Goal: Task Accomplishment & Management: Use online tool/utility

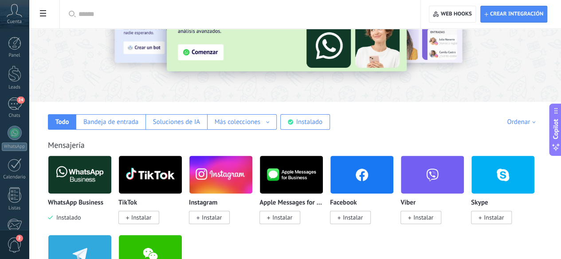
click at [370, 213] on span "Instalar" at bounding box center [350, 217] width 41 height 13
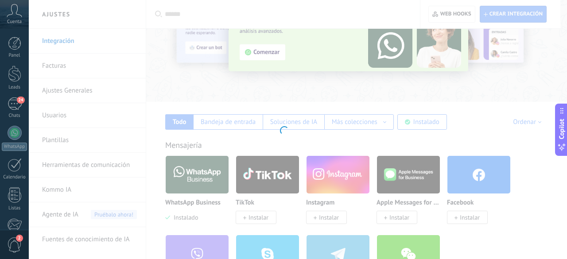
click at [479, 179] on div at bounding box center [283, 129] width 567 height 259
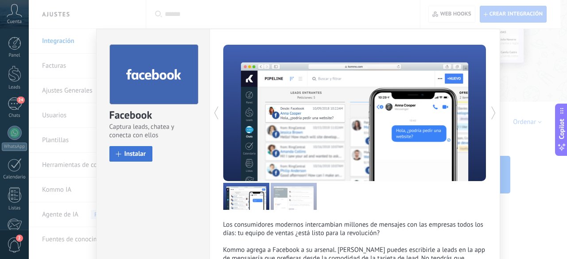
click at [138, 156] on span "Instalar" at bounding box center [136, 154] width 22 height 7
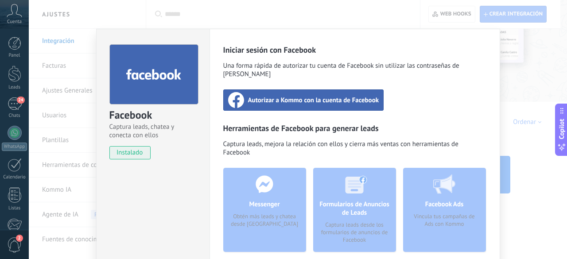
click at [268, 96] on span "Autorizar a Kommo con la cuenta de Facebook" at bounding box center [313, 100] width 131 height 9
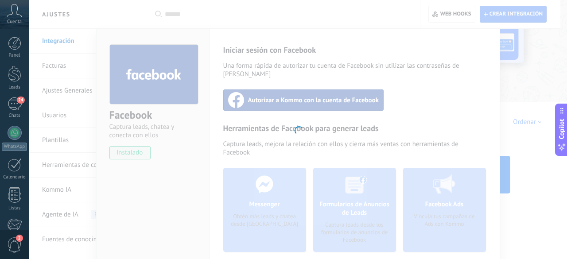
click at [338, 51] on div at bounding box center [298, 129] width 538 height 259
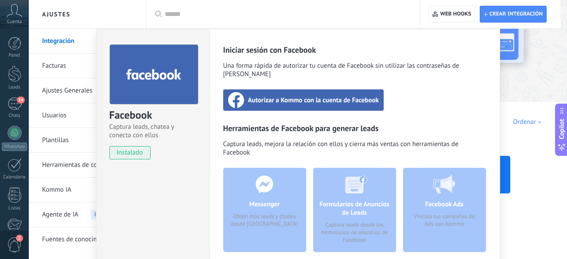
click at [325, 8] on div "Facebook Captura leads, chatea y conecta con ellos instalado Desinstalar Inicia…" at bounding box center [298, 129] width 538 height 259
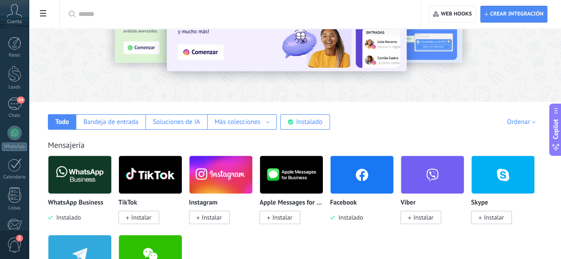
click at [222, 220] on span "Instalar" at bounding box center [212, 218] width 20 height 8
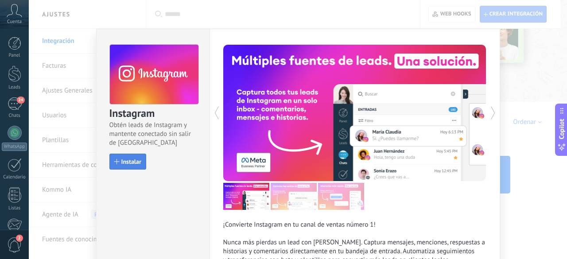
click at [119, 157] on button "Instalar" at bounding box center [127, 162] width 37 height 16
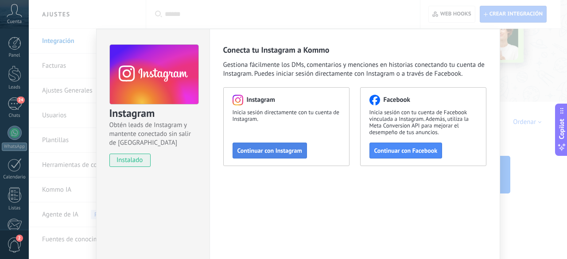
click at [250, 148] on span "Continuar con Instagram" at bounding box center [270, 151] width 65 height 6
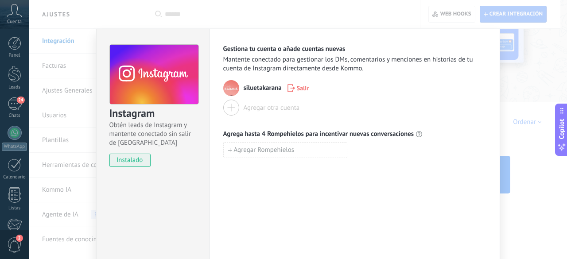
click at [368, 18] on div "Instagram Obtén leads de Instagram y mantente conectado sin salir de Kommo inst…" at bounding box center [298, 129] width 538 height 259
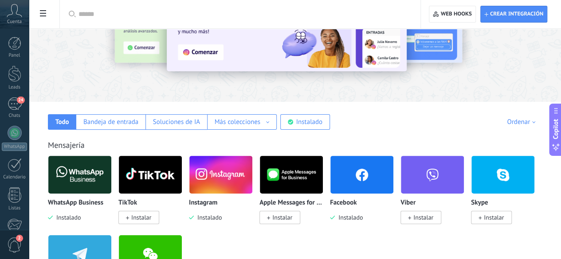
click at [393, 175] on img at bounding box center [361, 174] width 63 height 43
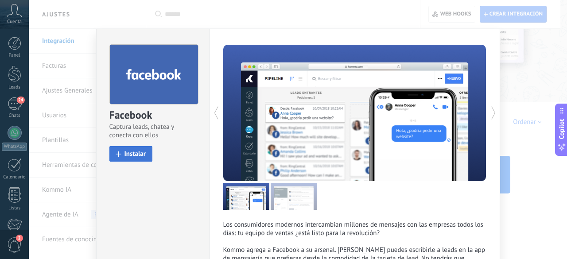
click at [138, 151] on span "Instalar" at bounding box center [136, 154] width 22 height 7
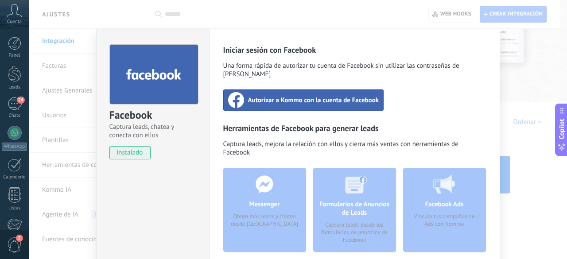
click at [269, 90] on div "Autorizar a Kommo con la cuenta de Facebook" at bounding box center [303, 100] width 161 height 21
